Goal: Task Accomplishment & Management: Manage account settings

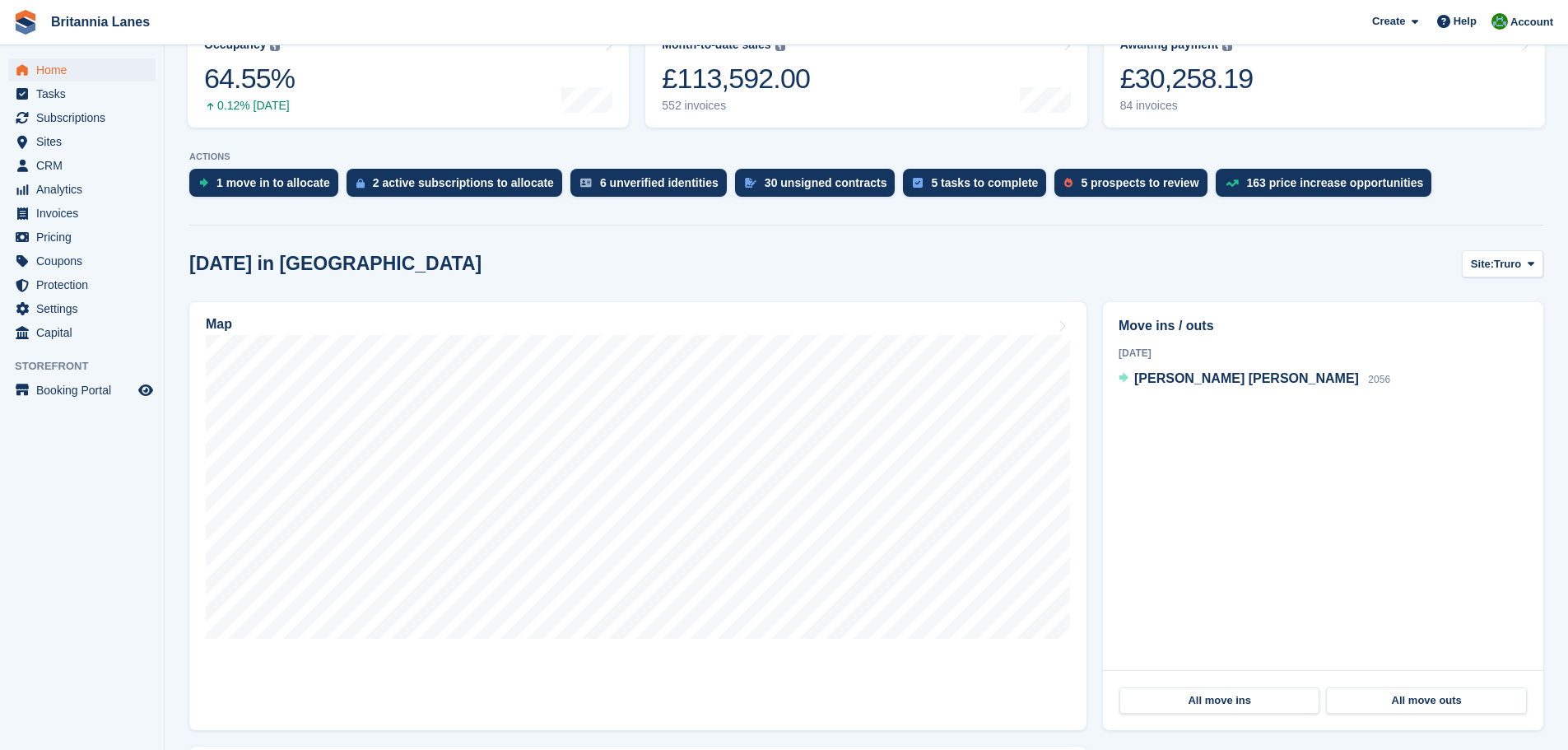
scroll to position [329, 0]
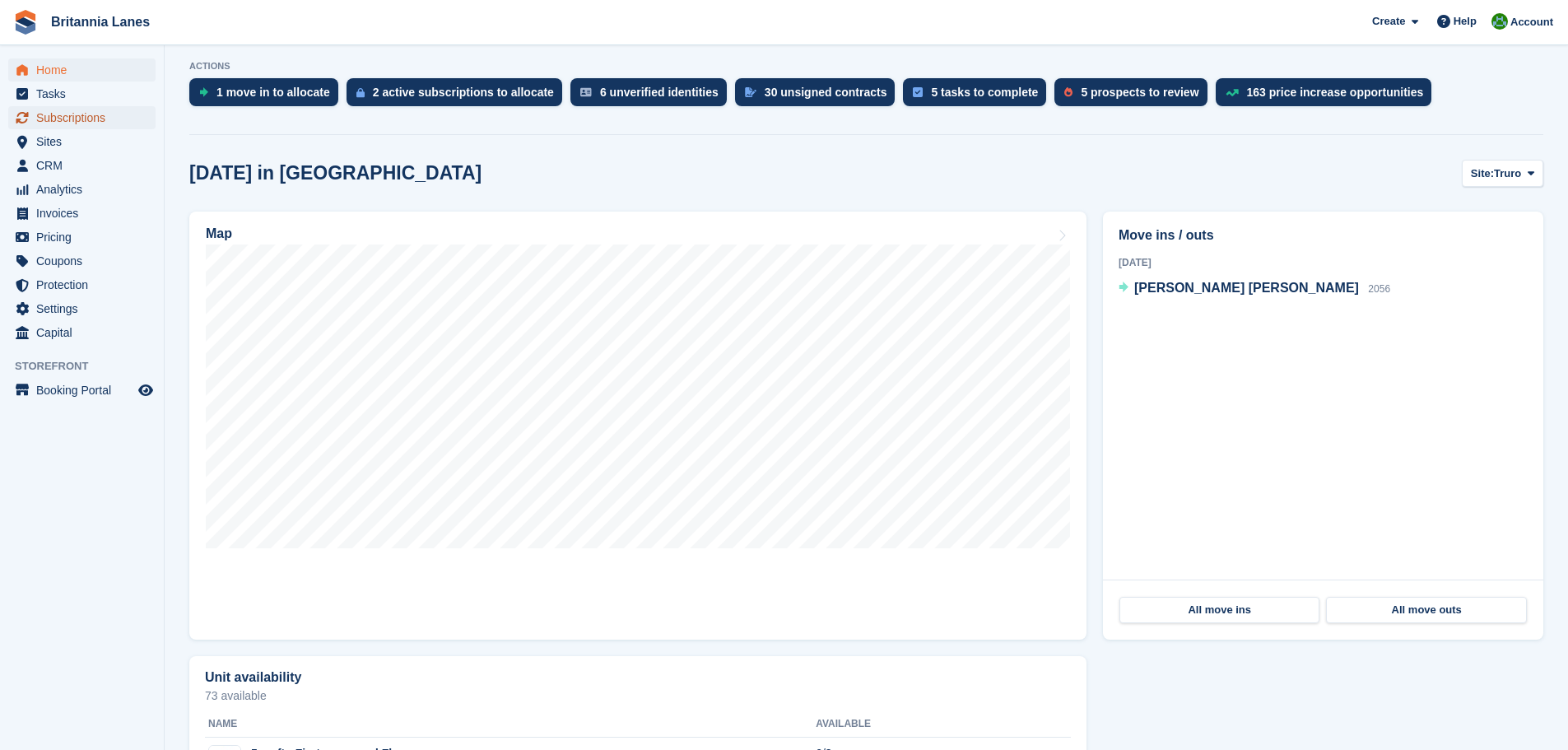
click at [80, 114] on span "Subscriptions" at bounding box center [86, 118] width 99 height 23
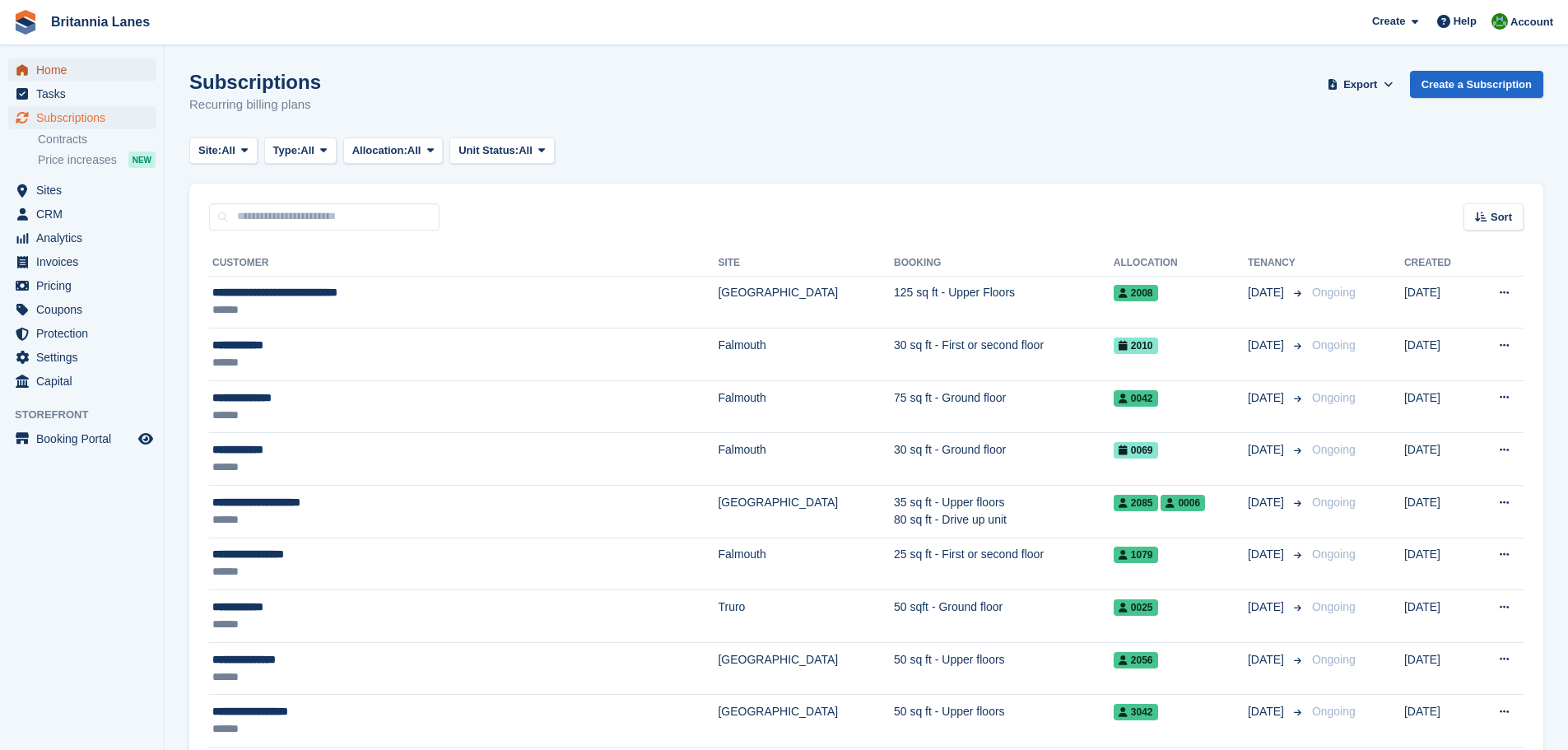
click at [31, 60] on span "menu" at bounding box center [22, 69] width 20 height 20
